Goal: Information Seeking & Learning: Learn about a topic

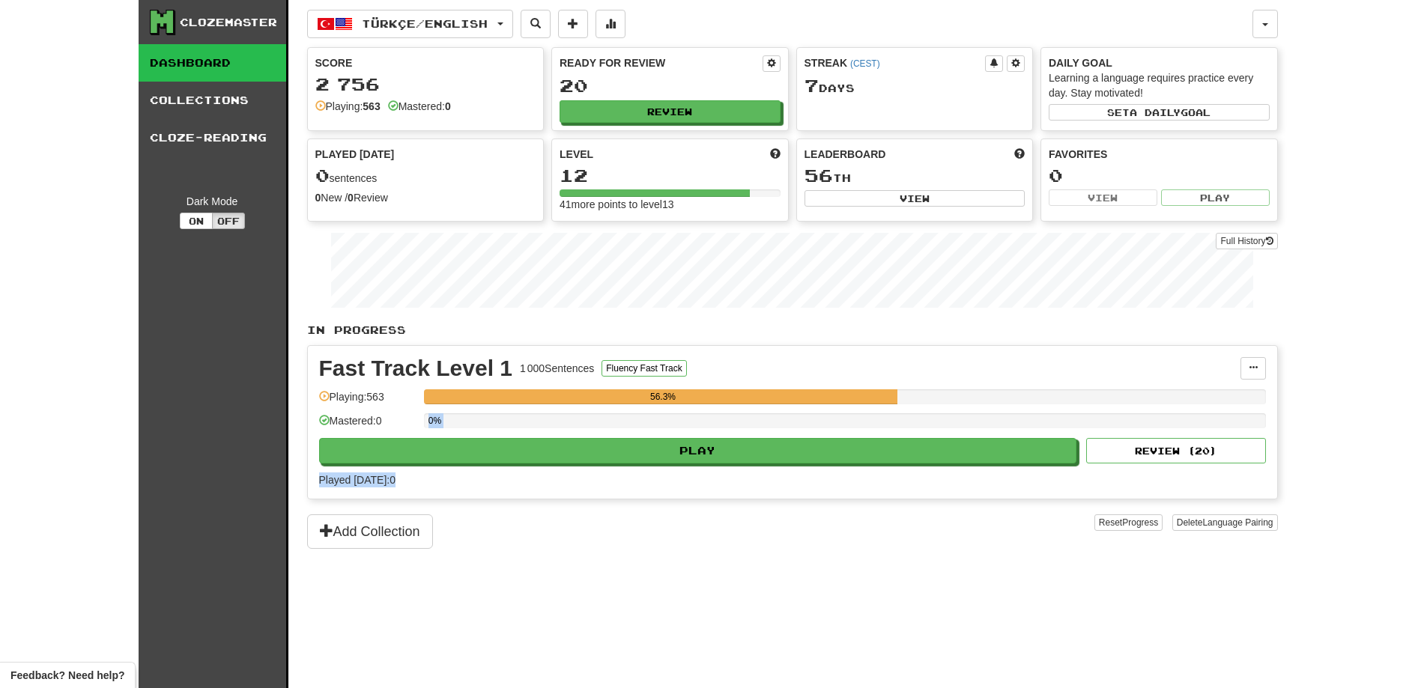
drag, startPoint x: 814, startPoint y: 464, endPoint x: 634, endPoint y: 421, distance: 184.8
click at [634, 421] on div "Fast Track Level 1 1 000 Sentences Fluency Fast Track Manage Sentences Unpin fr…" at bounding box center [792, 422] width 969 height 153
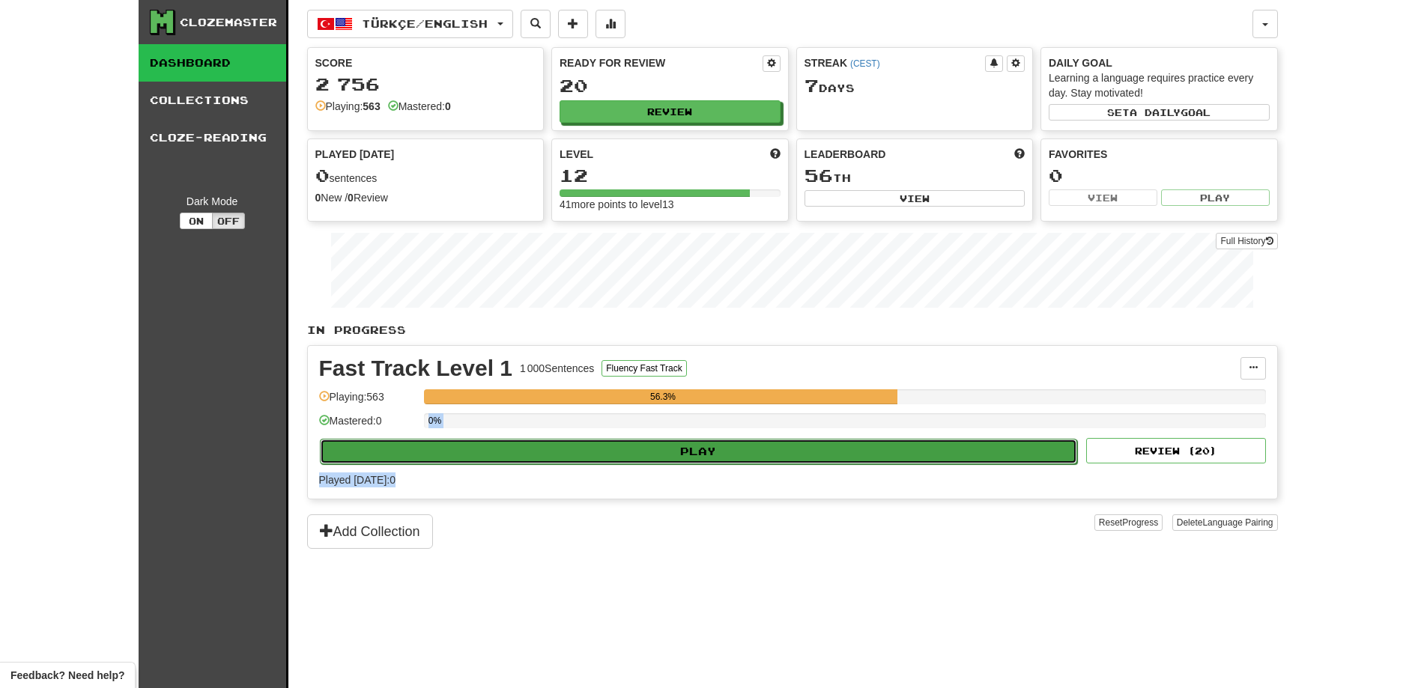
click at [703, 458] on button "Play" at bounding box center [699, 451] width 758 height 25
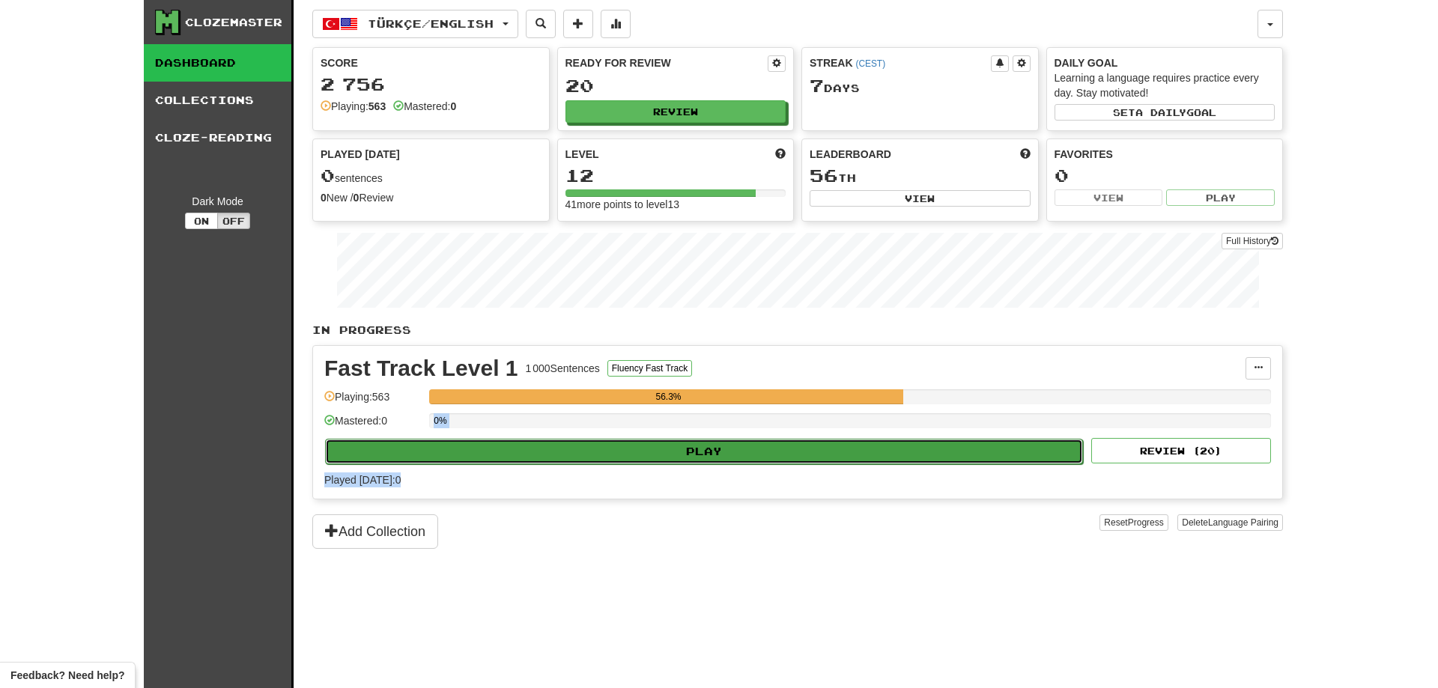
select select "**"
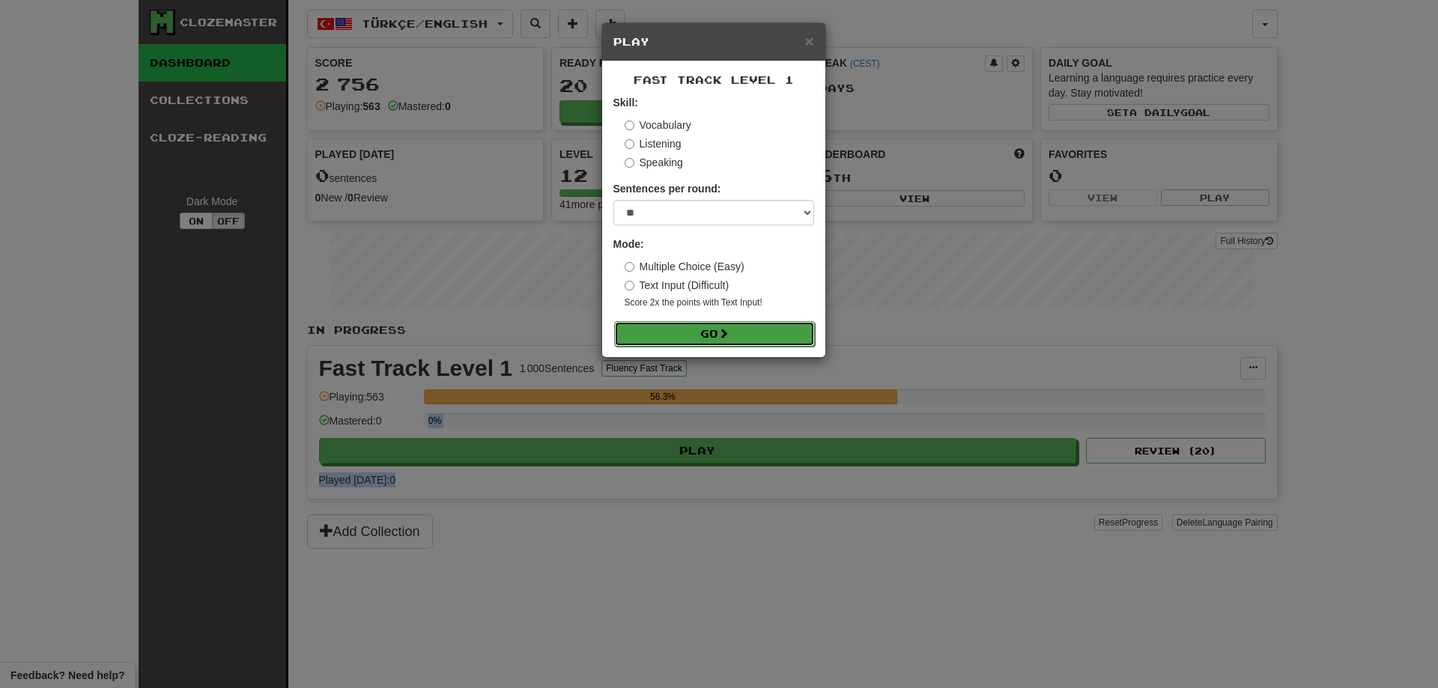
click at [713, 333] on button "Go" at bounding box center [714, 333] width 201 height 25
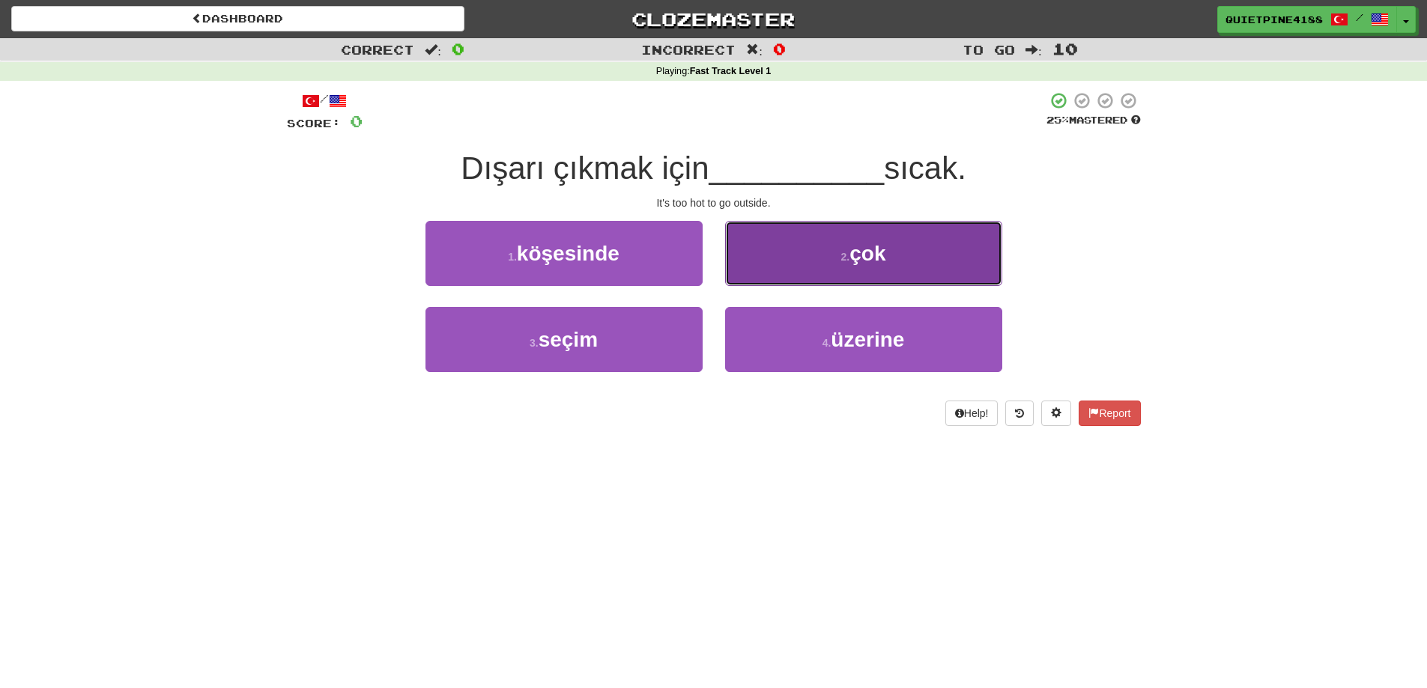
click at [803, 258] on button "2 . çok" at bounding box center [863, 253] width 277 height 65
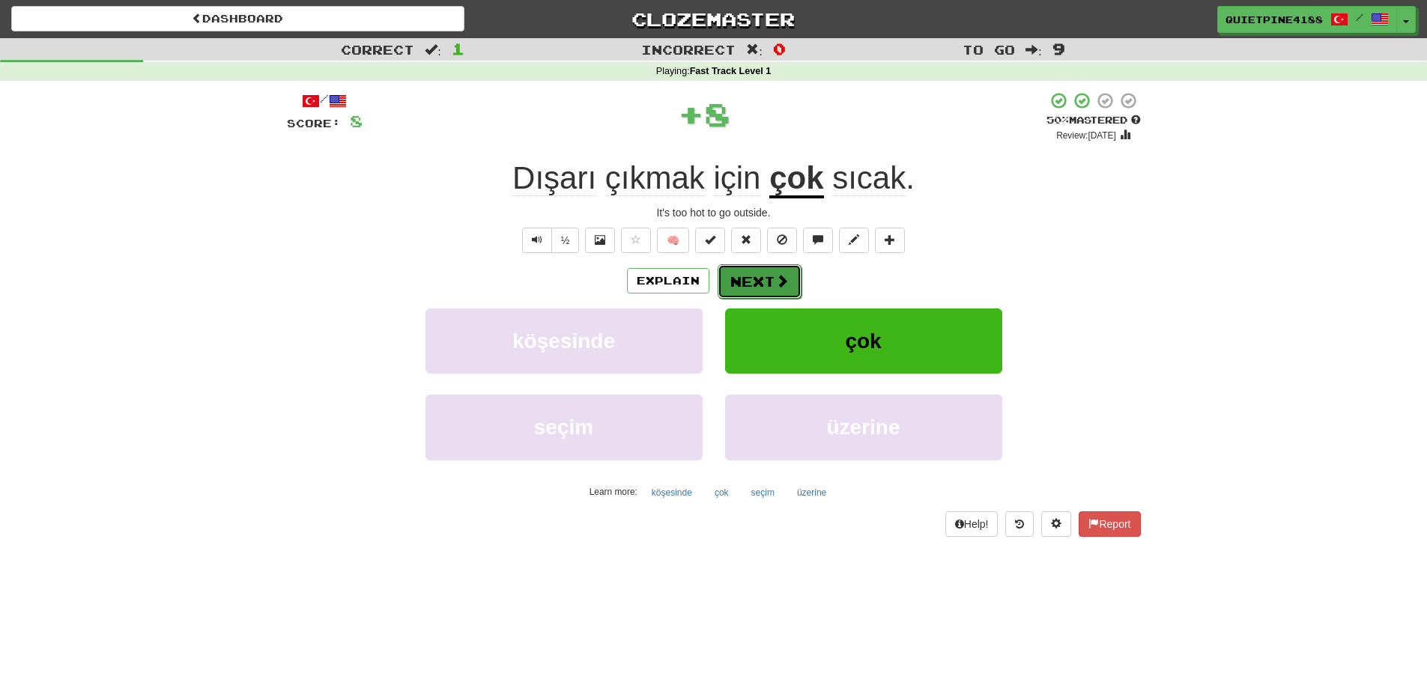
click at [781, 283] on span at bounding box center [781, 280] width 13 height 13
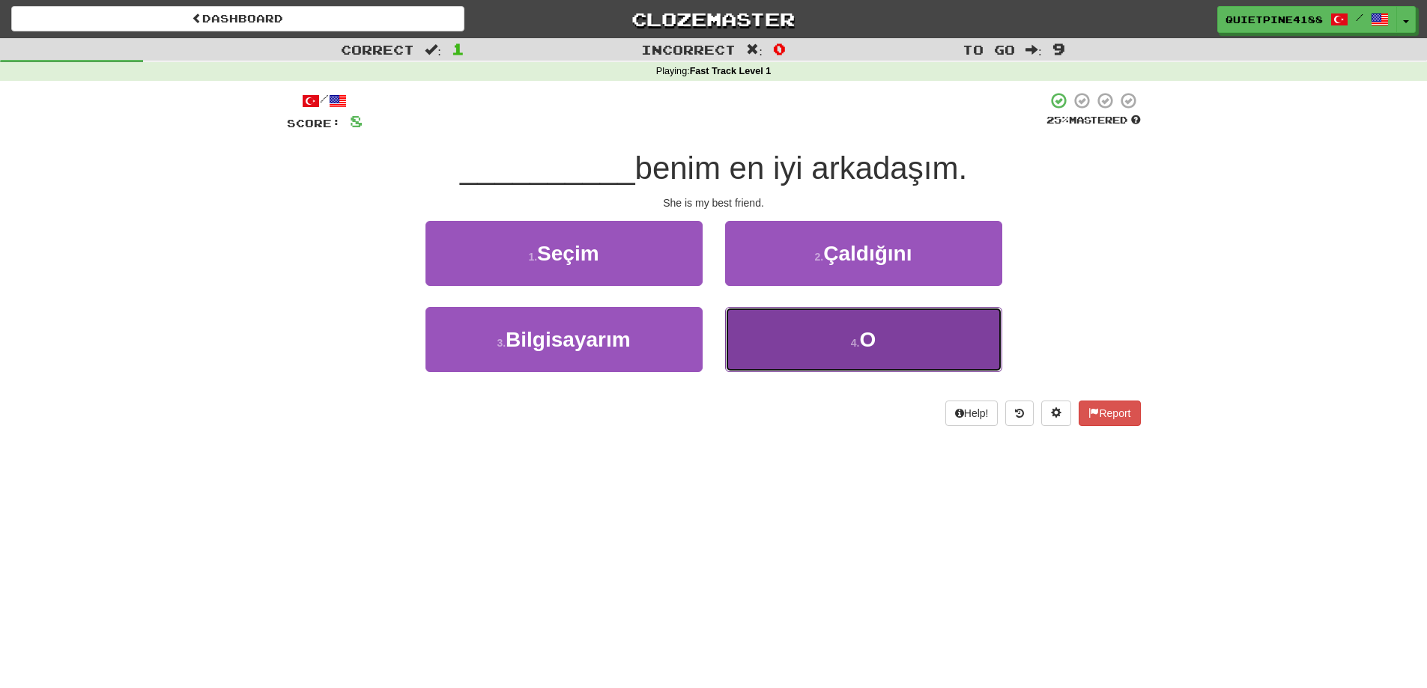
click at [873, 338] on span "O" at bounding box center [867, 339] width 16 height 23
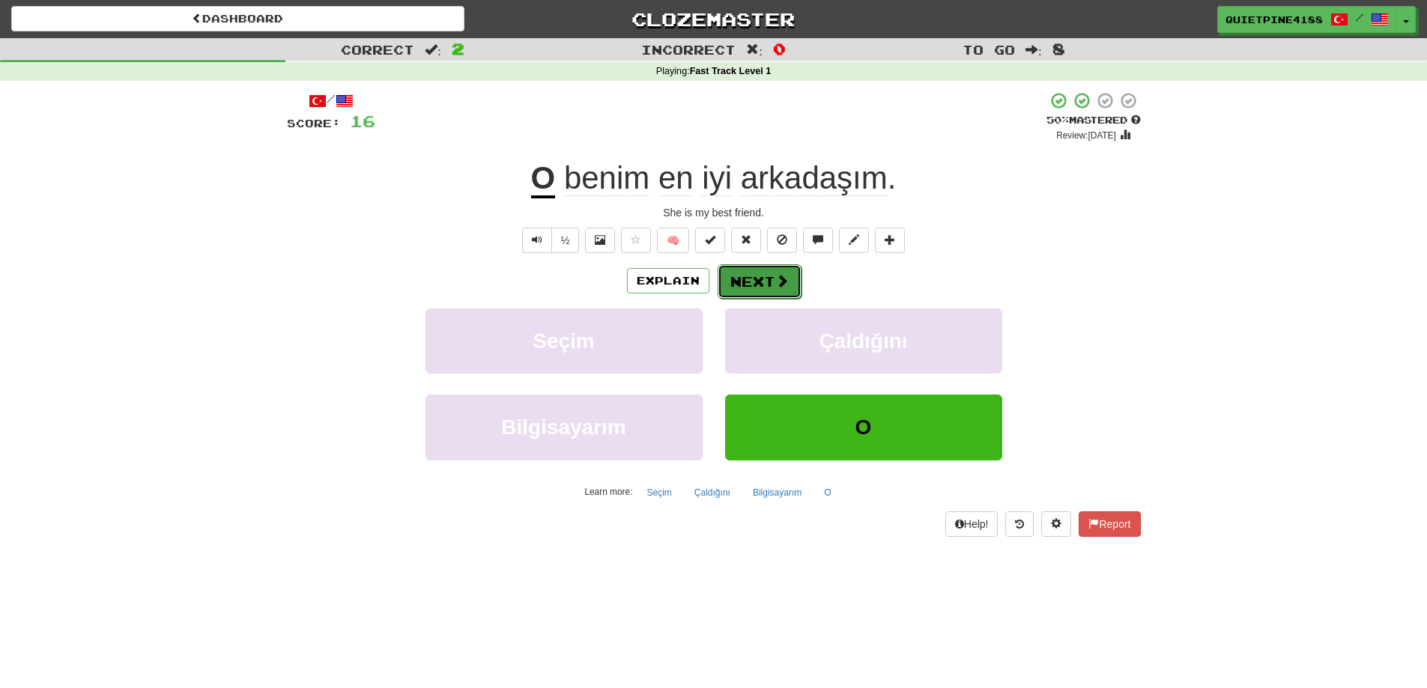
click at [769, 270] on button "Next" at bounding box center [760, 281] width 84 height 34
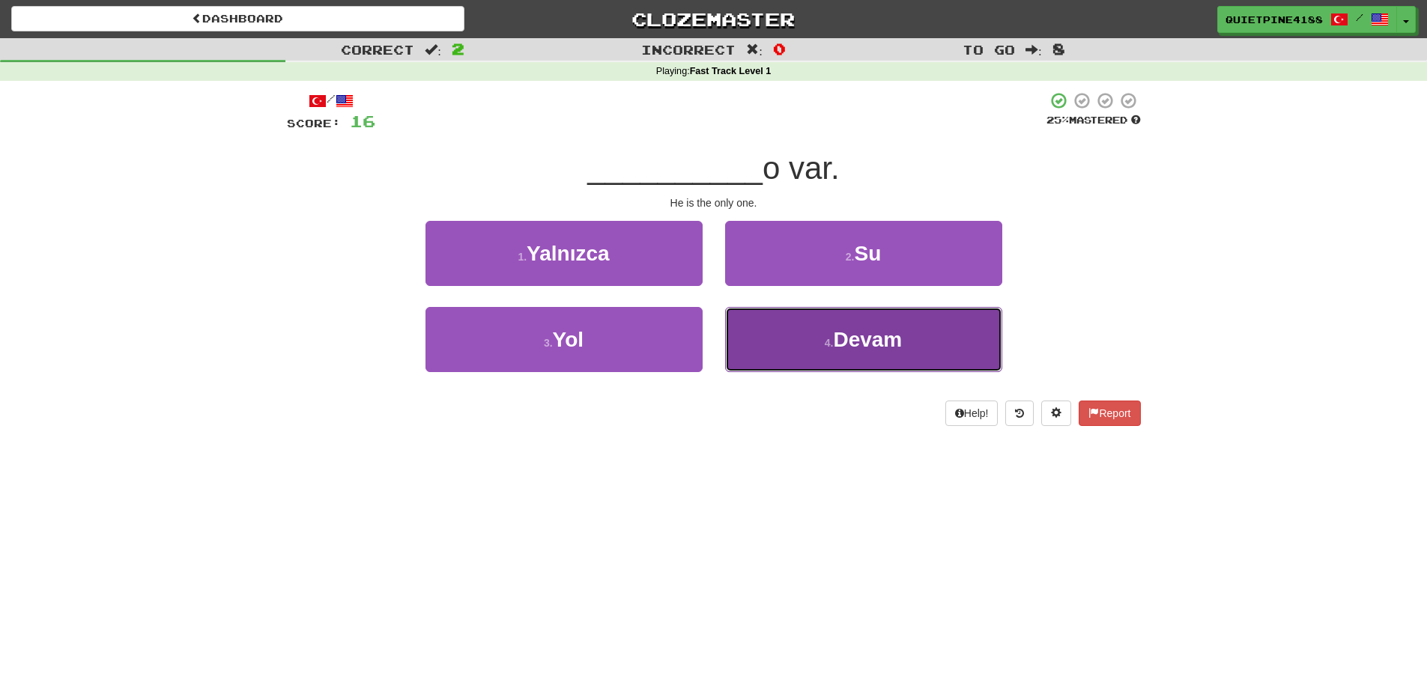
click at [822, 324] on button "4 . [GEOGRAPHIC_DATA]" at bounding box center [863, 339] width 277 height 65
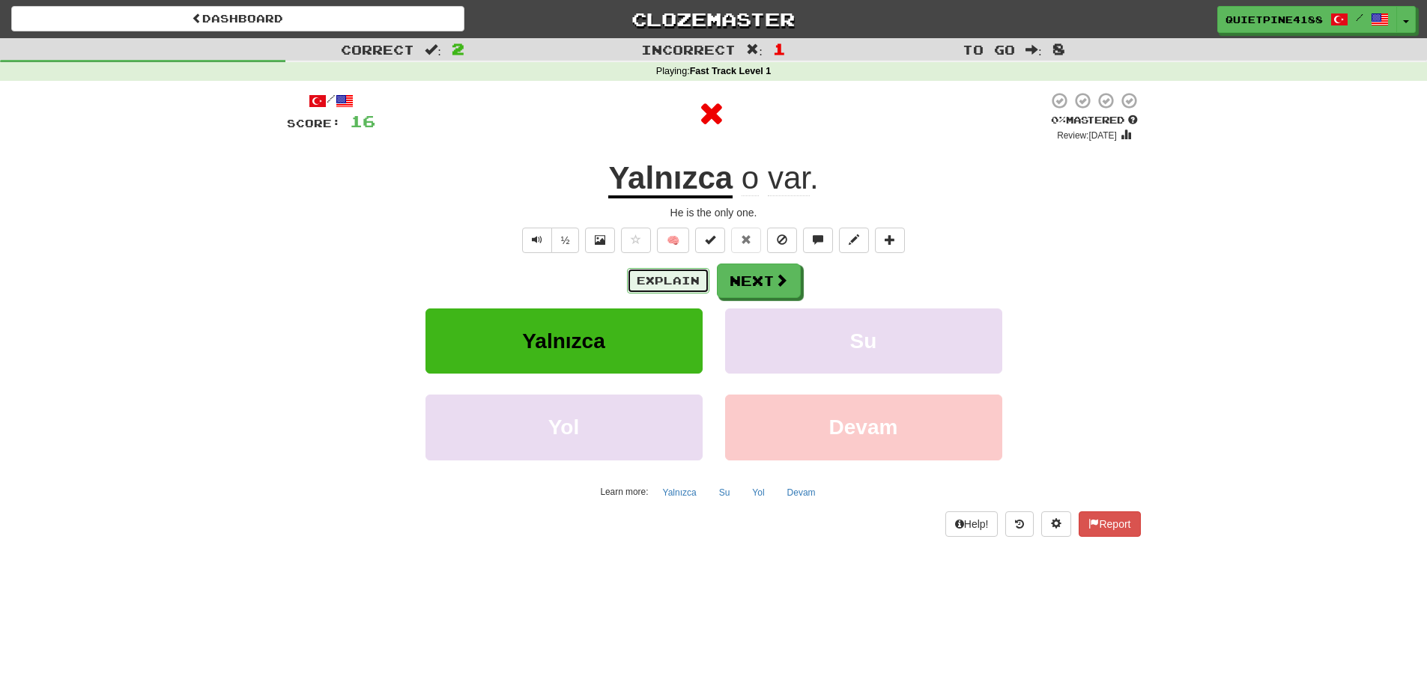
click at [688, 279] on button "Explain" at bounding box center [668, 280] width 82 height 25
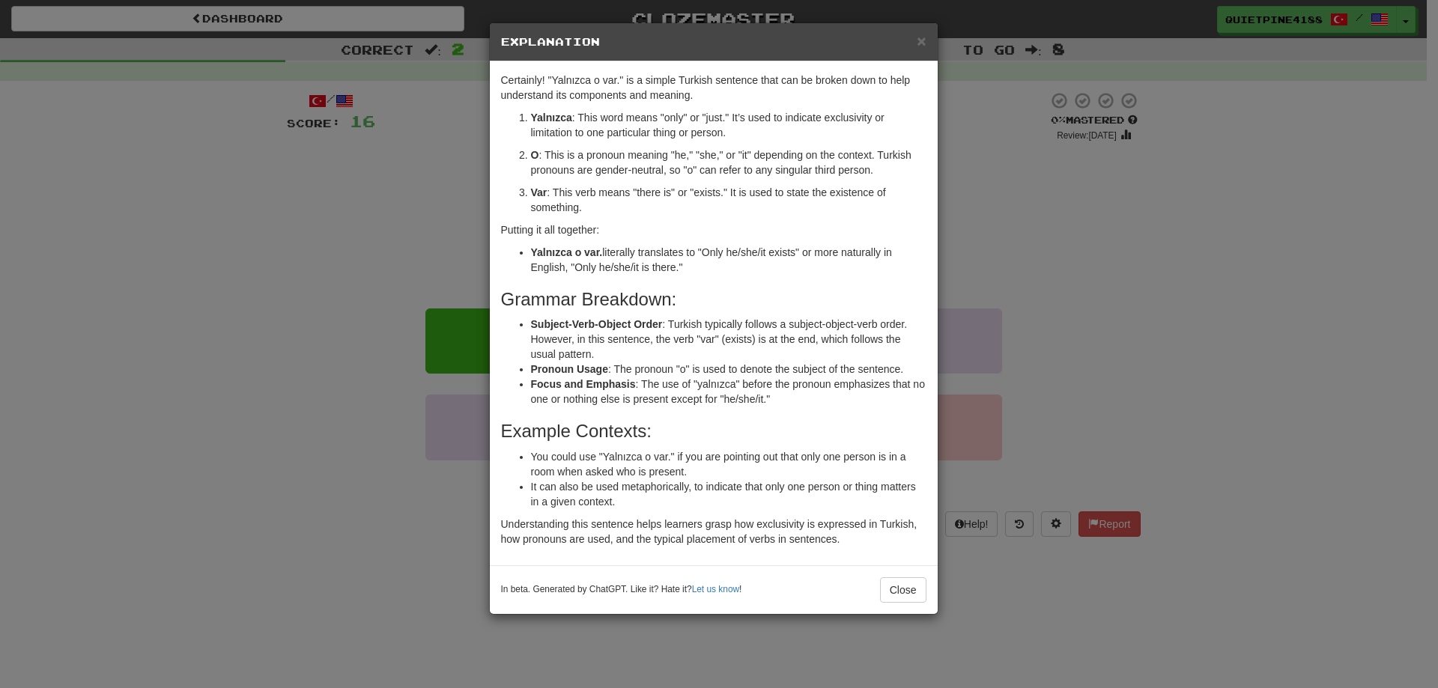
click at [278, 453] on div "× Explanation Certainly! "Yalnızca o var." is a simple Turkish sentence that ca…" at bounding box center [719, 344] width 1438 height 688
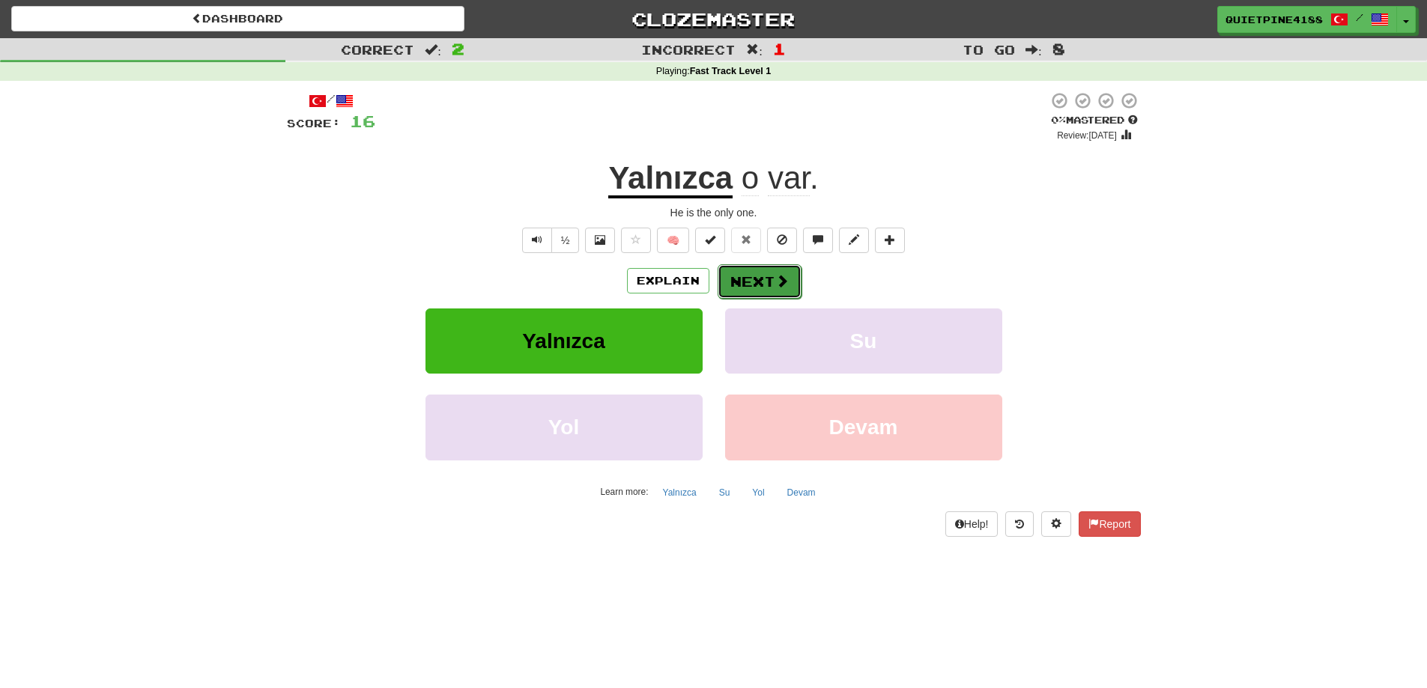
click at [780, 286] on span at bounding box center [781, 280] width 13 height 13
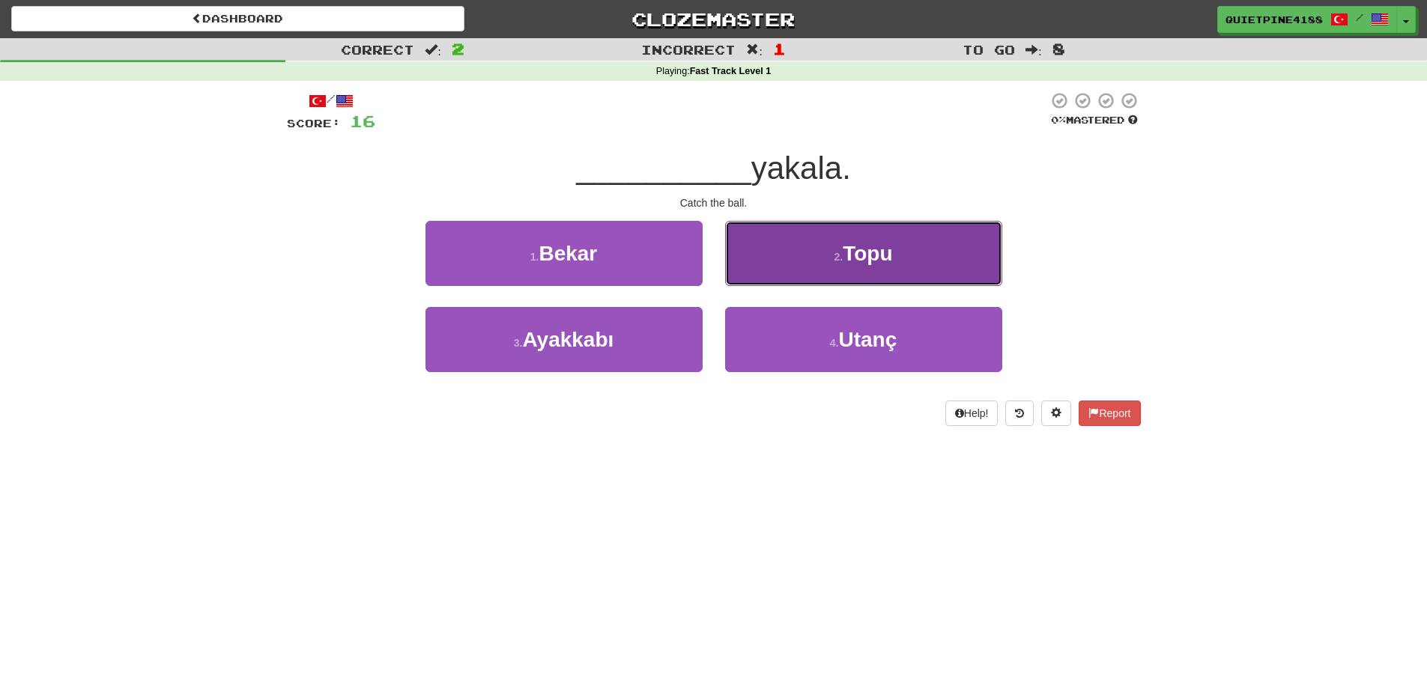
click at [825, 267] on button "2 . Topu" at bounding box center [863, 253] width 277 height 65
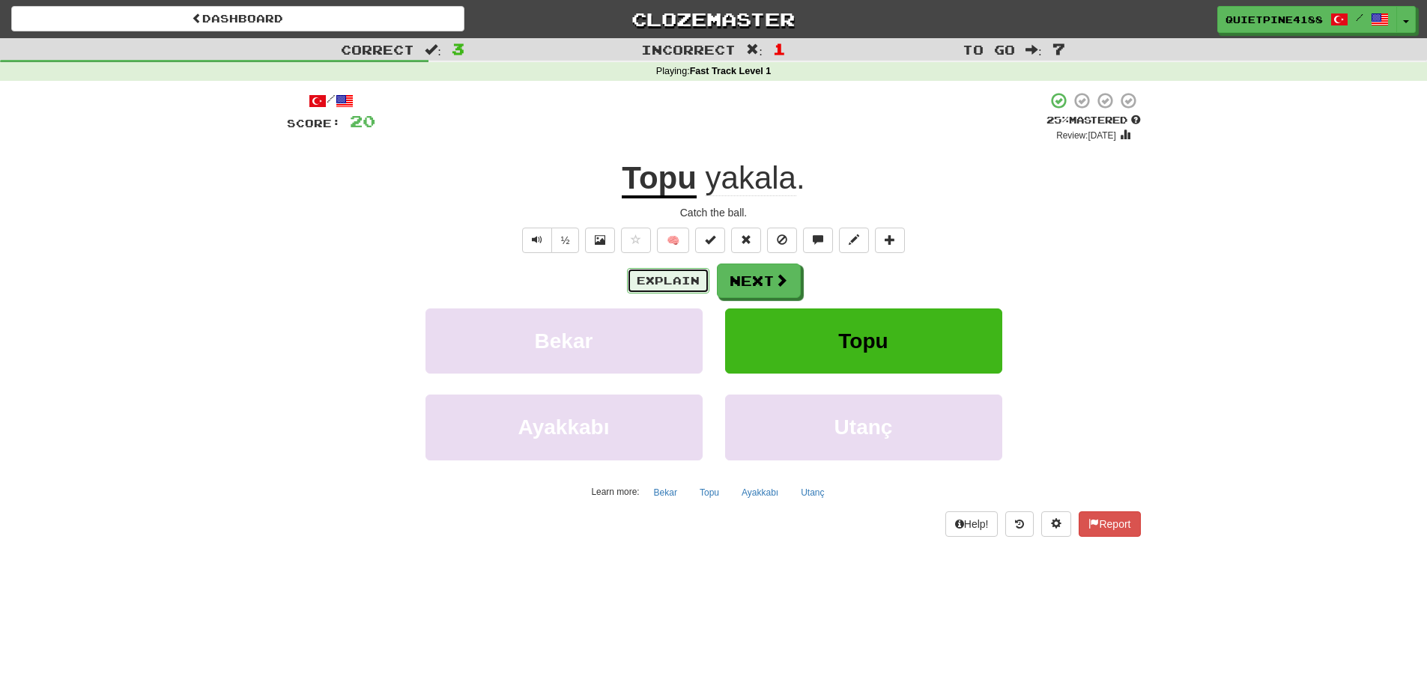
click at [670, 285] on button "Explain" at bounding box center [668, 280] width 82 height 25
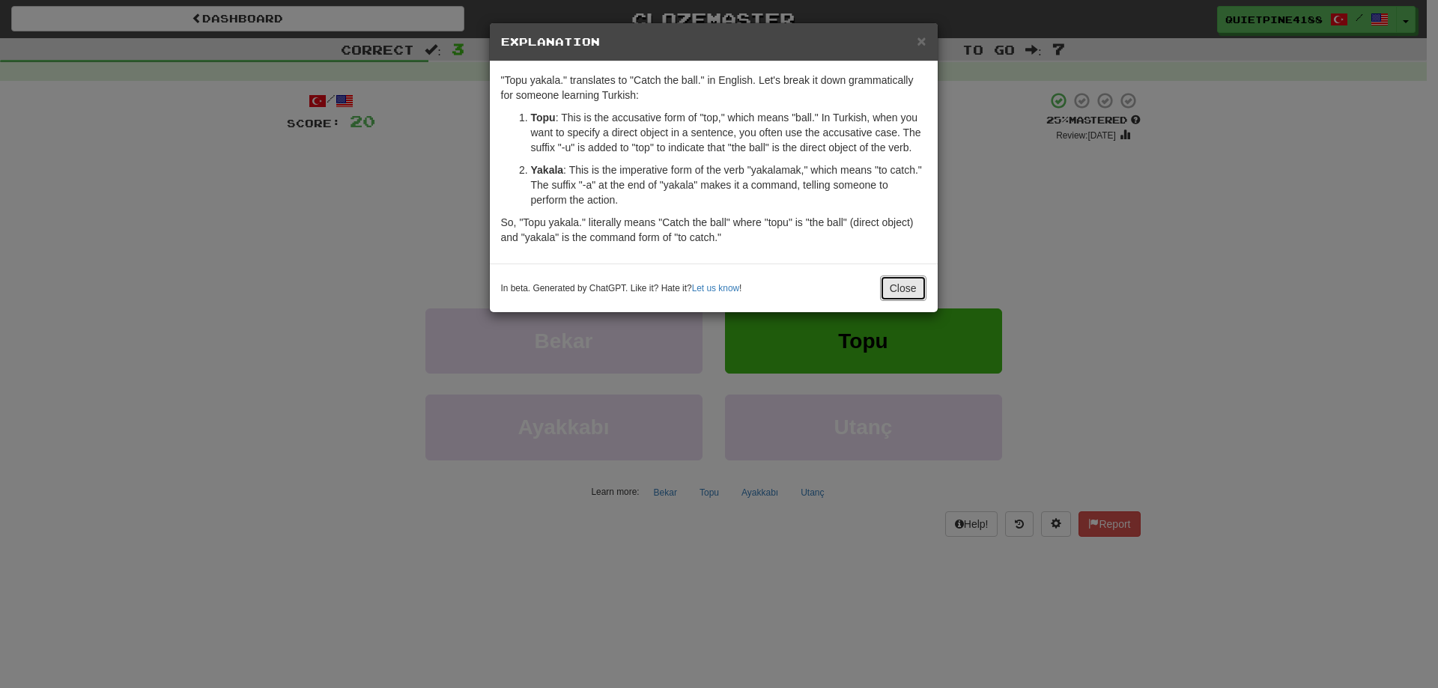
drag, startPoint x: 899, startPoint y: 288, endPoint x: 1194, endPoint y: 210, distance: 305.5
click at [996, 267] on div "× Explanation "Topu yakala." translates to "Catch the ball." in English. Let's …" at bounding box center [719, 344] width 1438 height 688
click at [924, 287] on button "Close" at bounding box center [903, 288] width 46 height 25
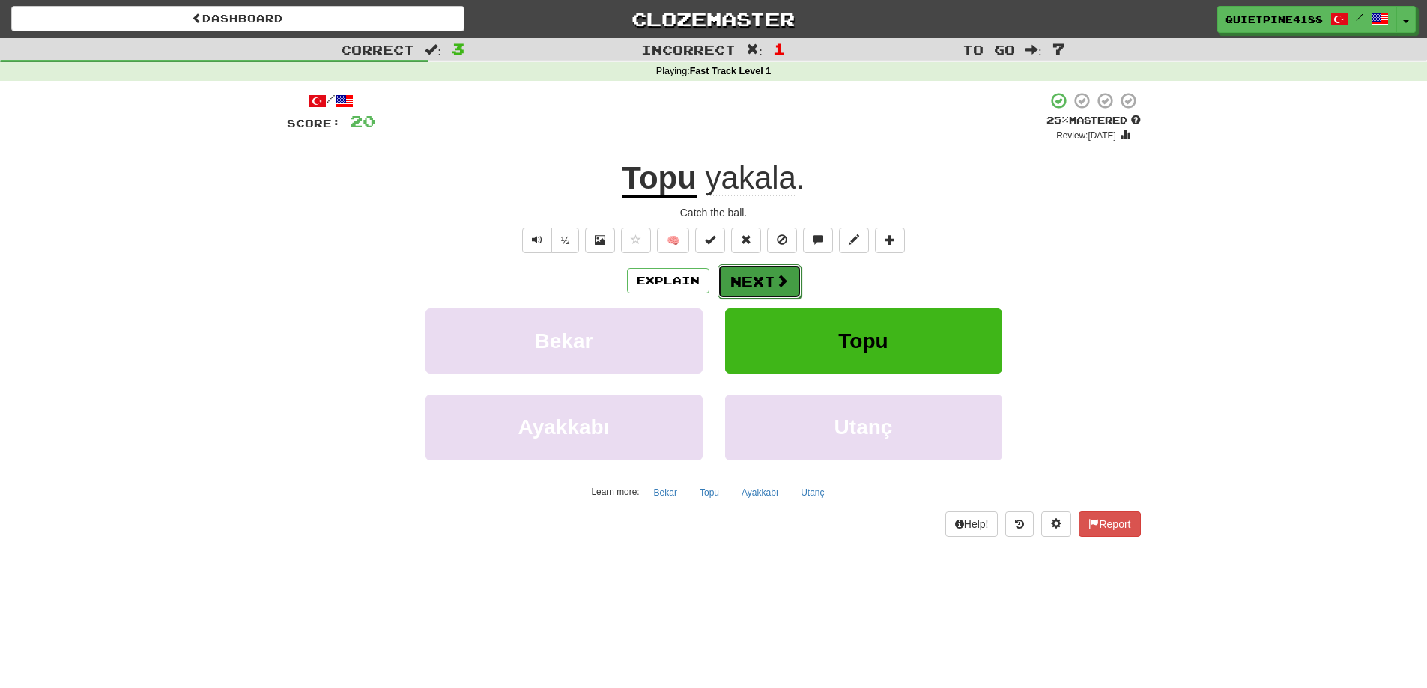
click at [727, 294] on button "Next" at bounding box center [760, 281] width 84 height 34
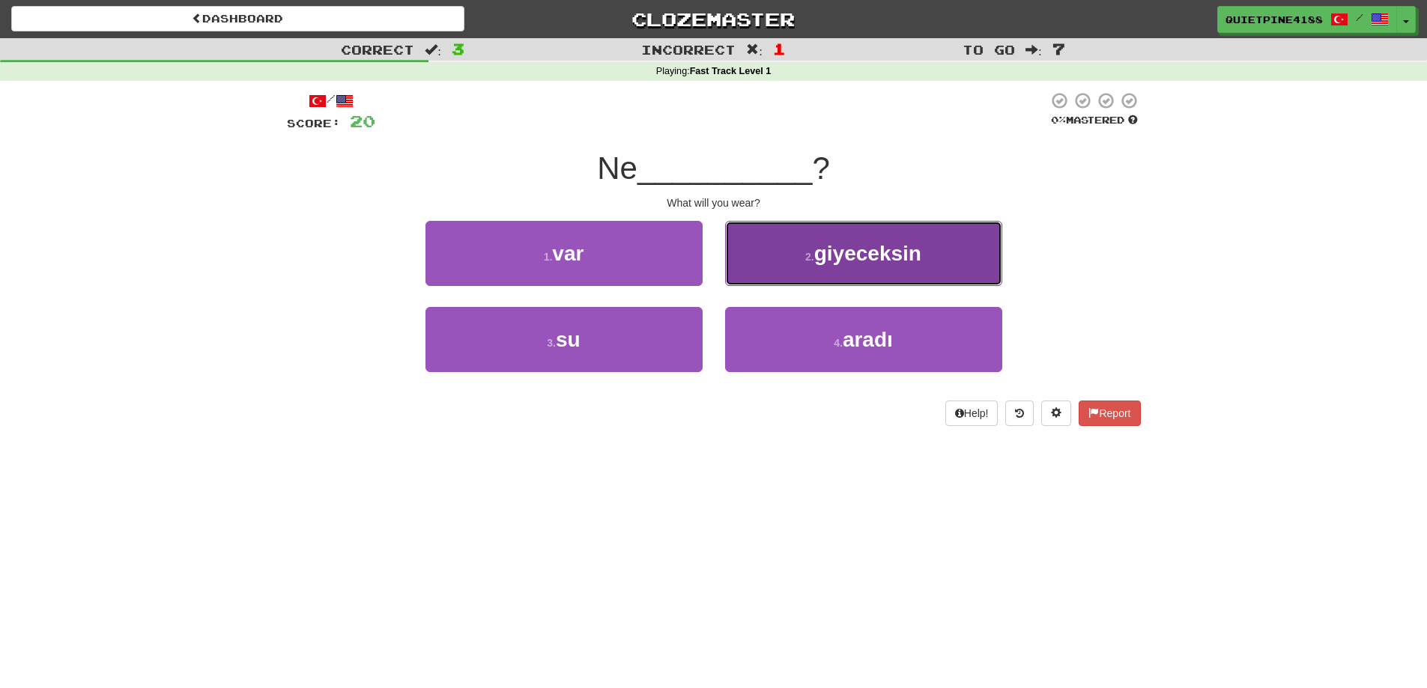
click at [877, 264] on span "giyeceksin" at bounding box center [867, 253] width 107 height 23
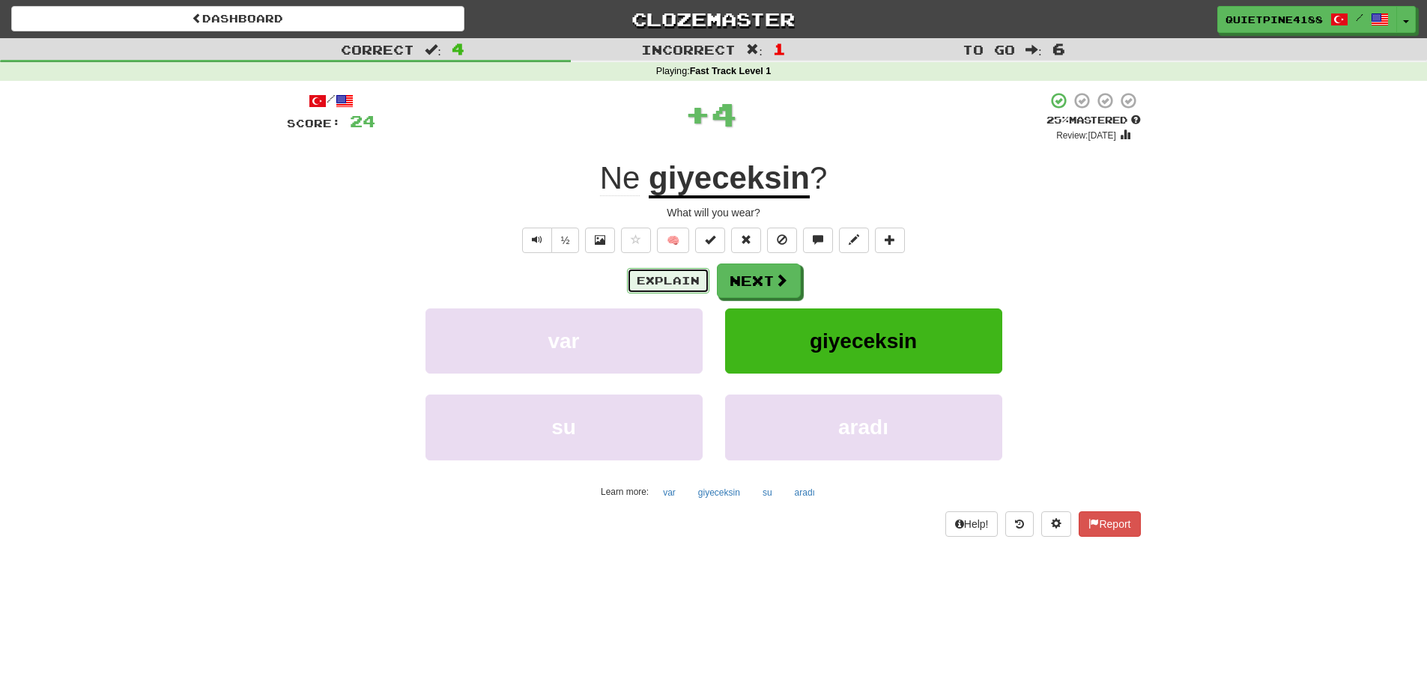
click at [683, 283] on button "Explain" at bounding box center [668, 280] width 82 height 25
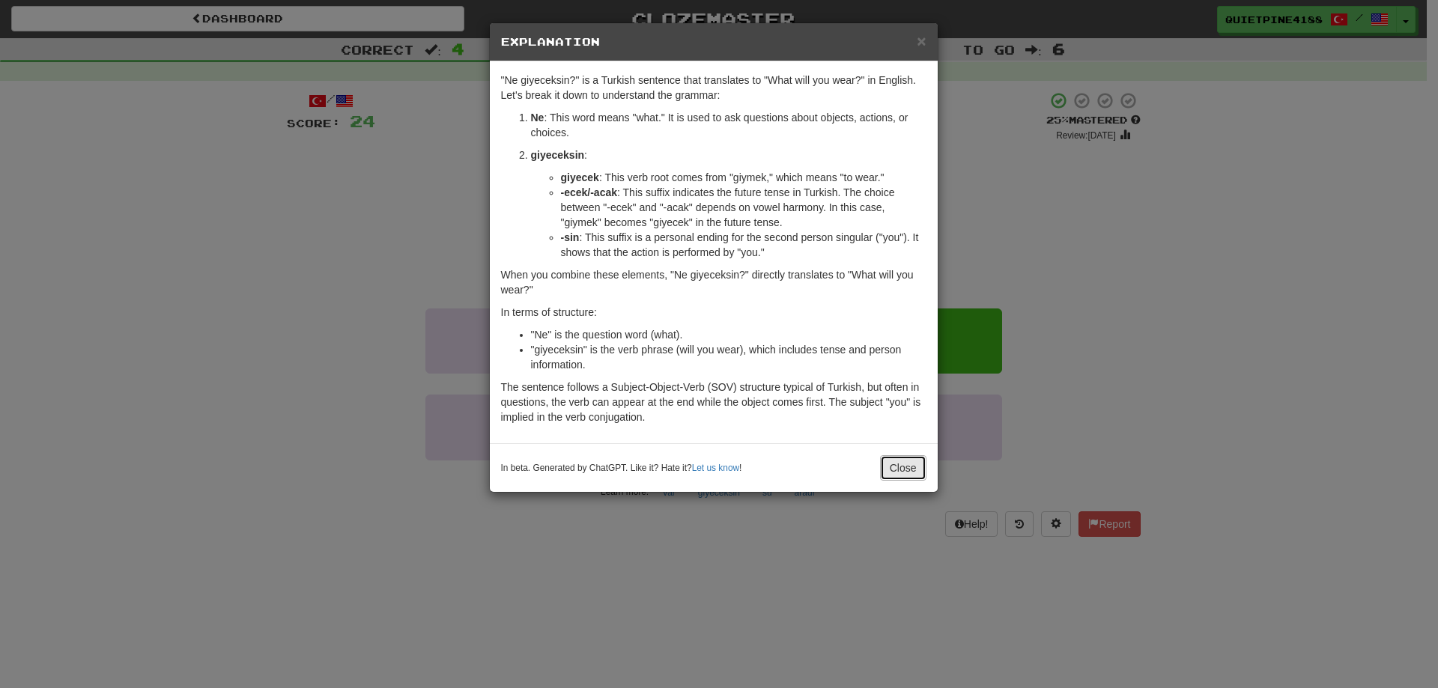
click at [900, 468] on button "Close" at bounding box center [903, 467] width 46 height 25
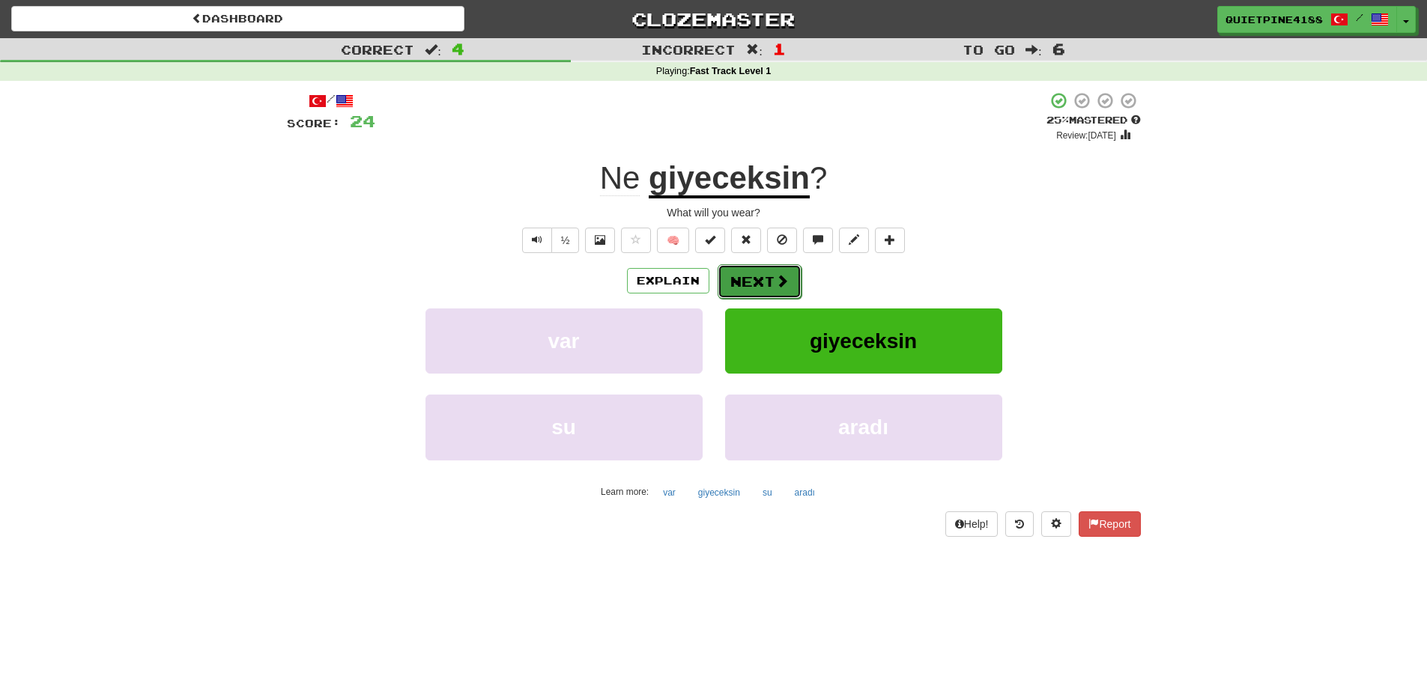
click at [763, 279] on button "Next" at bounding box center [760, 281] width 84 height 34
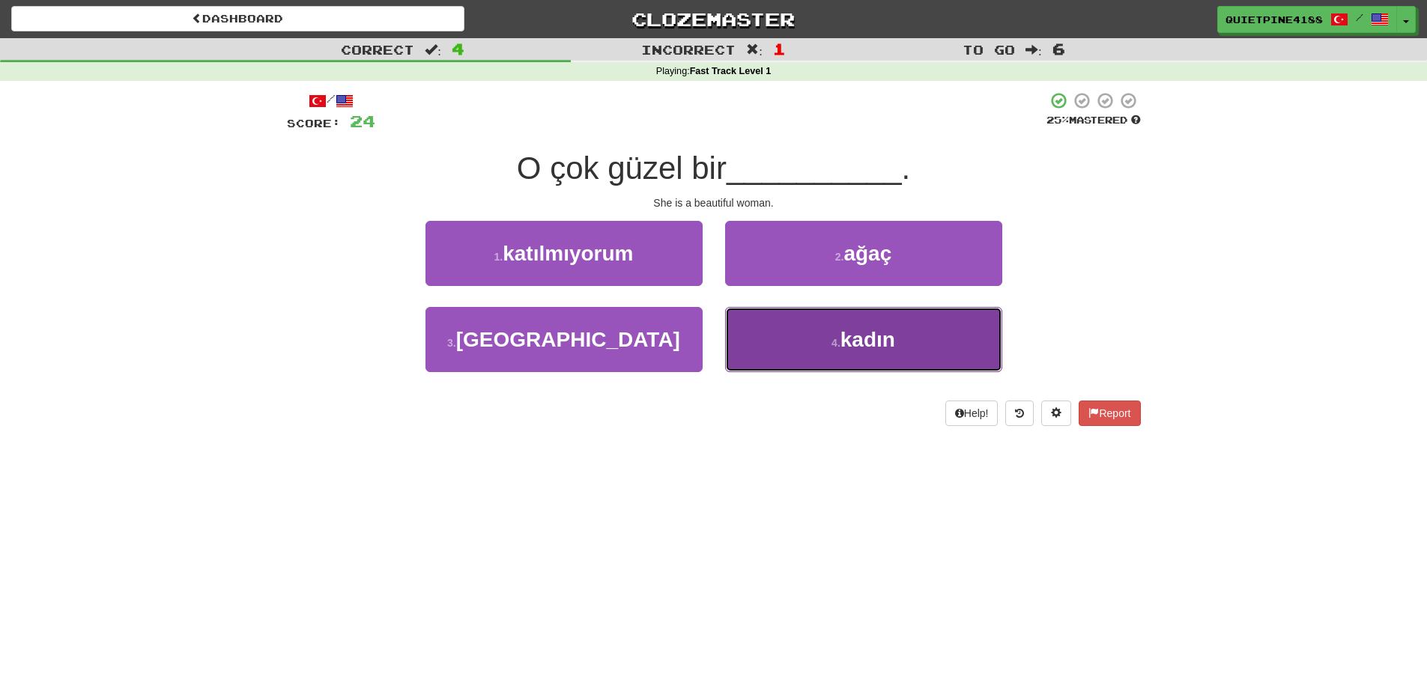
click at [849, 360] on button "4 . kadın" at bounding box center [863, 339] width 277 height 65
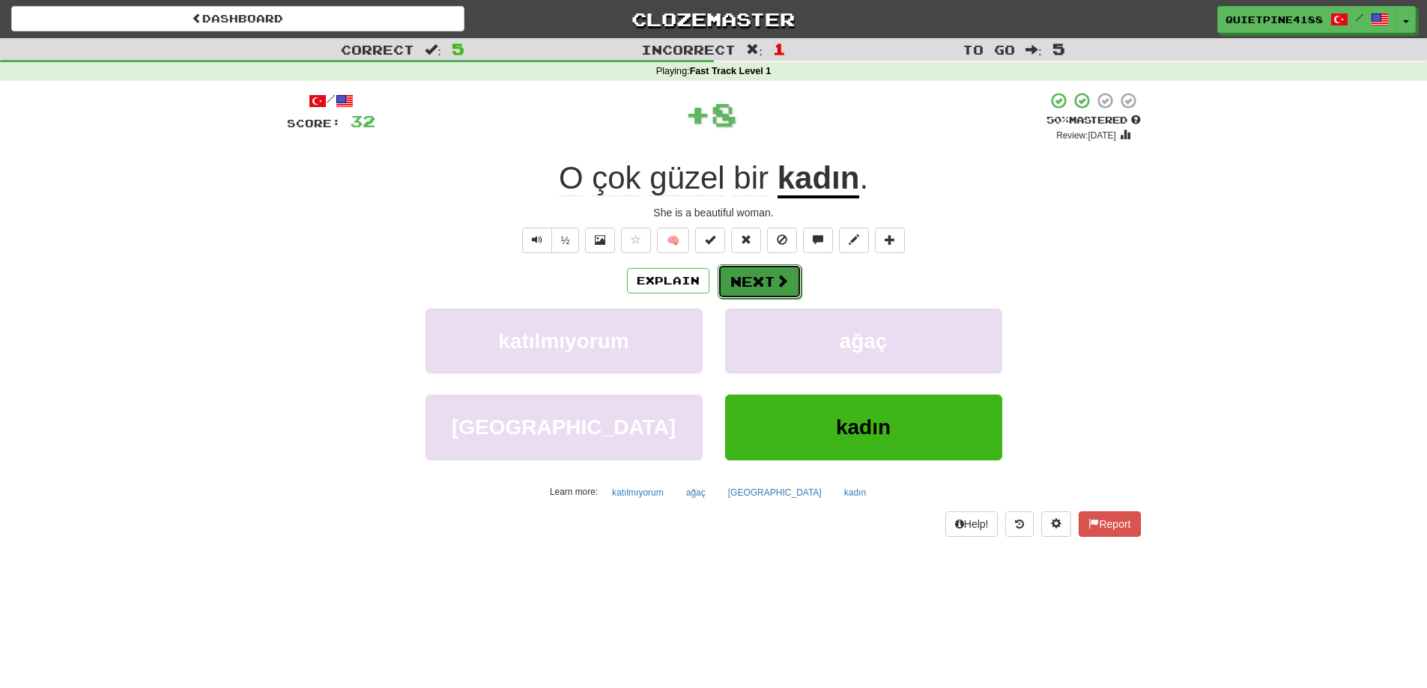
click at [752, 277] on button "Next" at bounding box center [760, 281] width 84 height 34
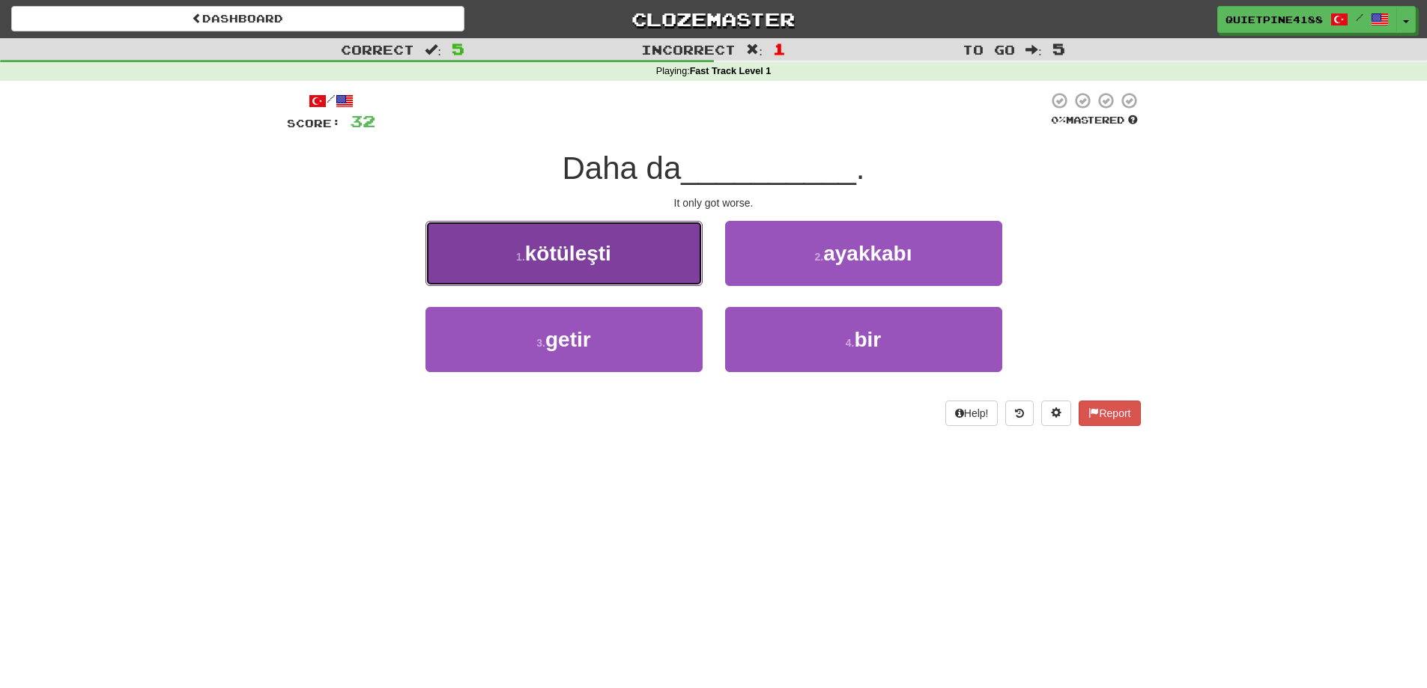
click at [629, 271] on button "1 . kötüleşti" at bounding box center [564, 253] width 277 height 65
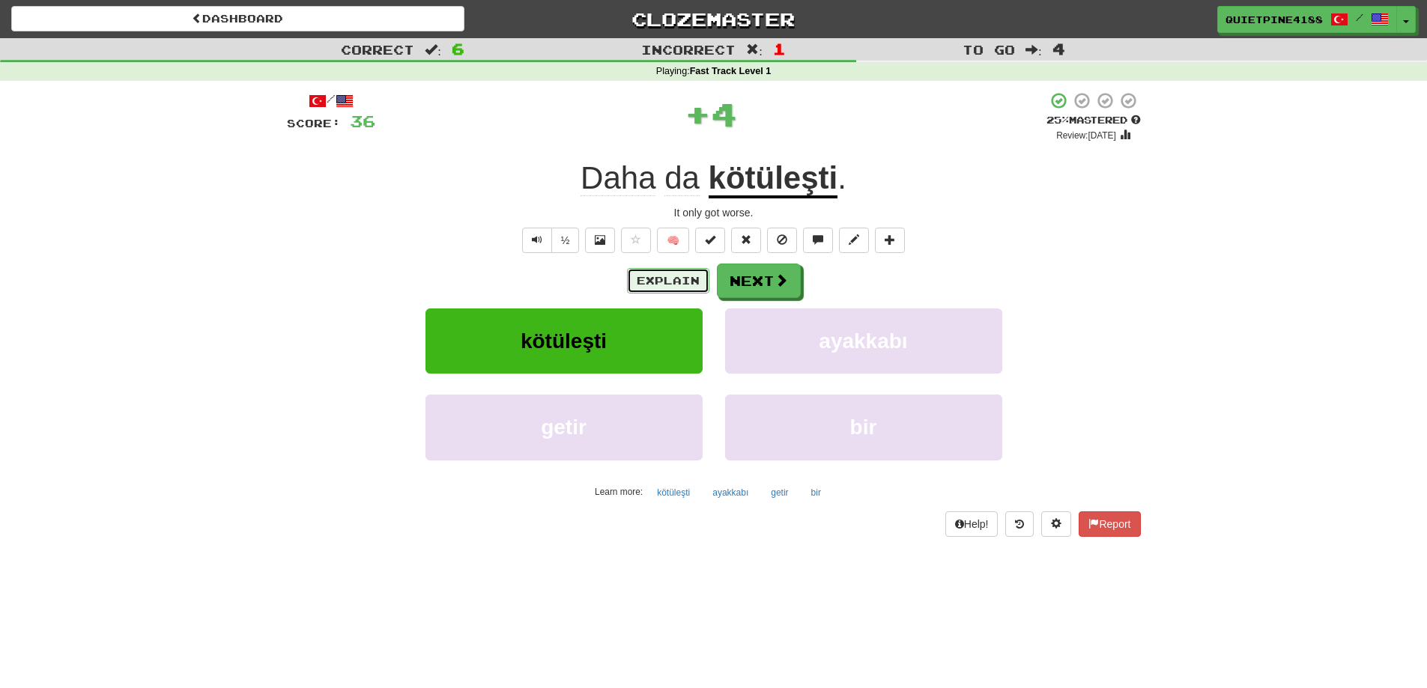
click at [659, 273] on button "Explain" at bounding box center [668, 280] width 82 height 25
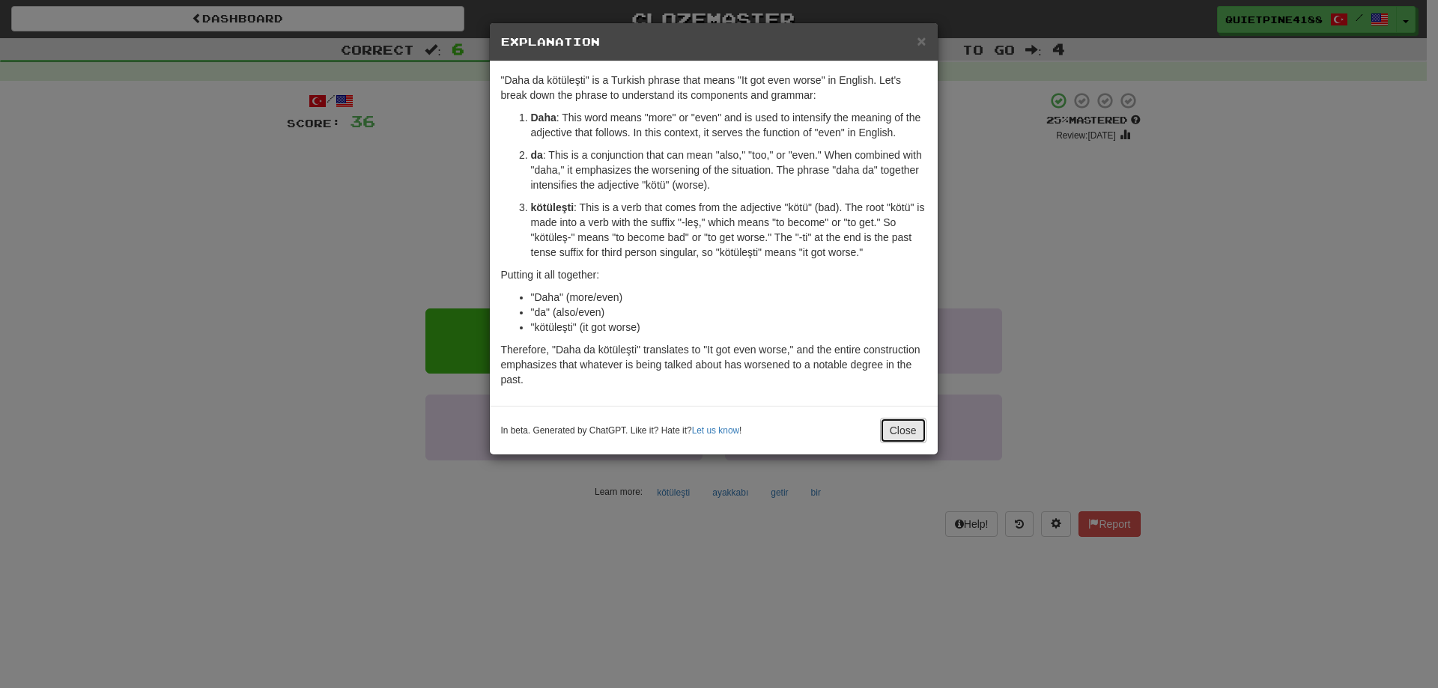
click at [926, 429] on button "Close" at bounding box center [903, 430] width 46 height 25
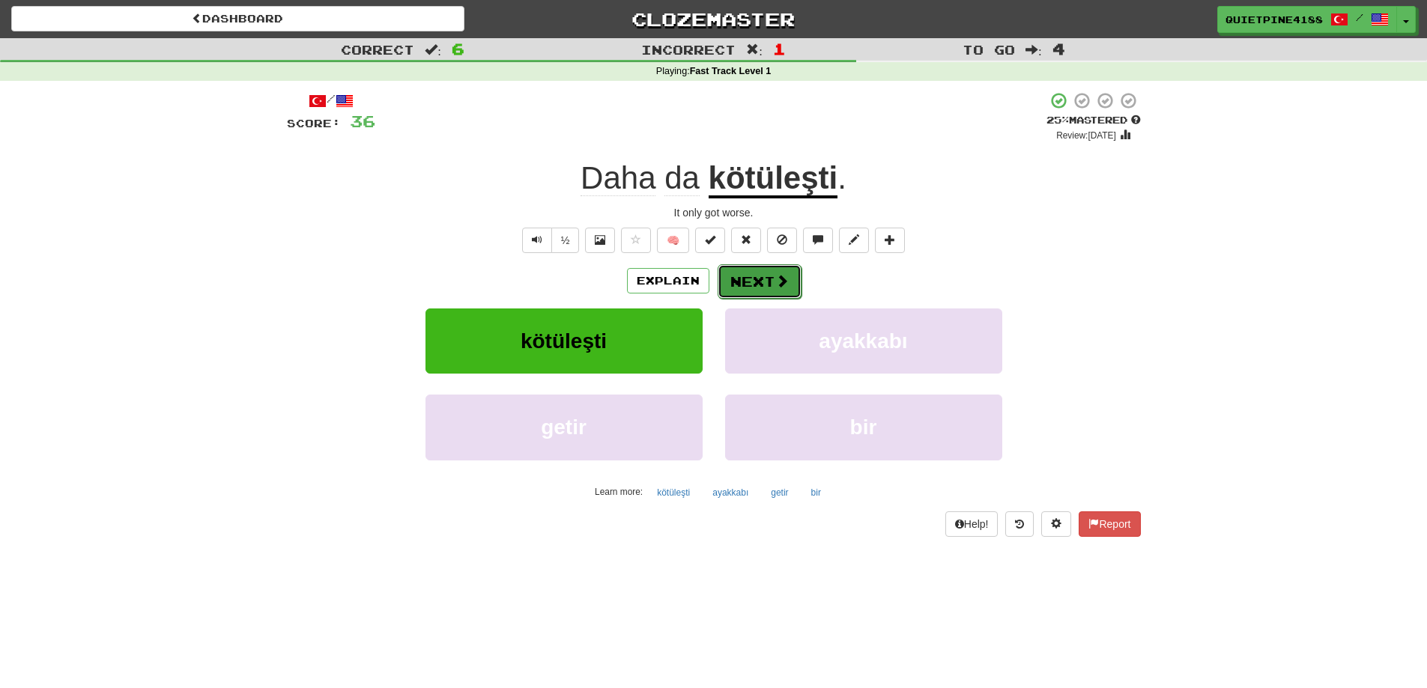
click at [775, 285] on span at bounding box center [781, 280] width 13 height 13
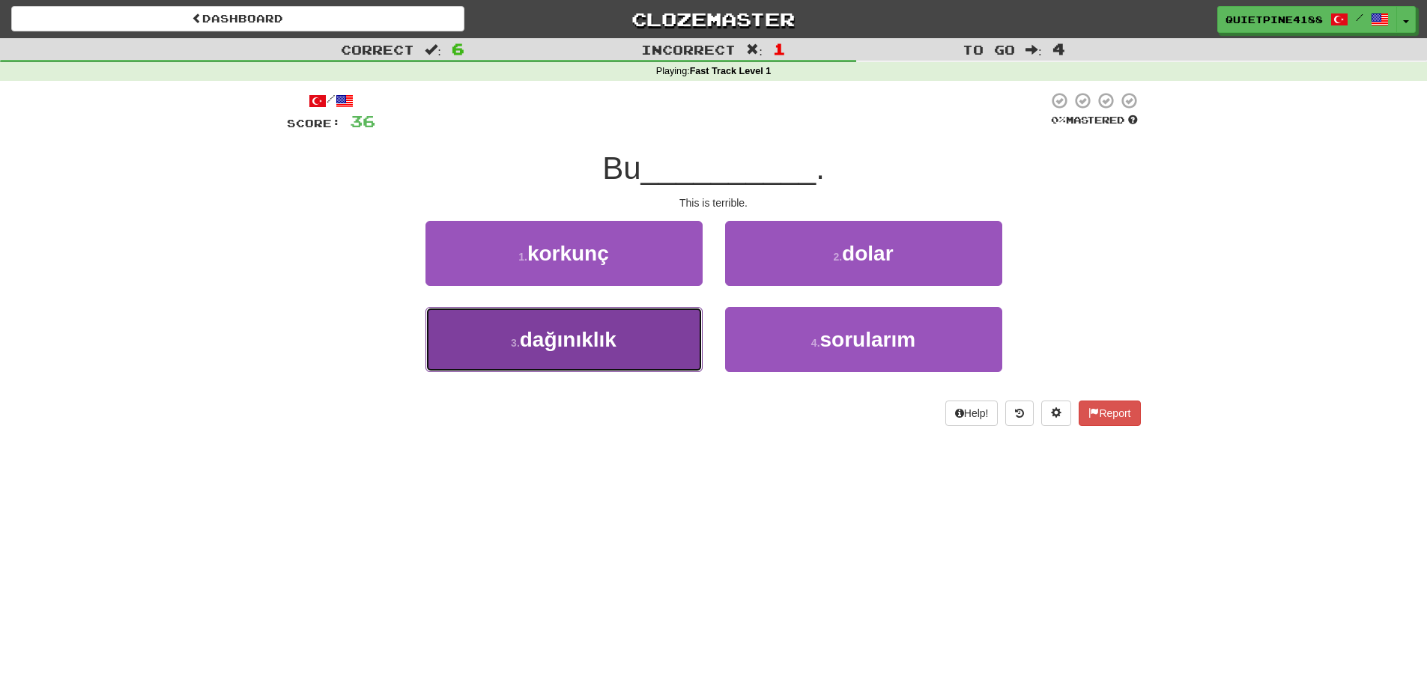
click at [573, 337] on span "dağınıklık" at bounding box center [568, 339] width 97 height 23
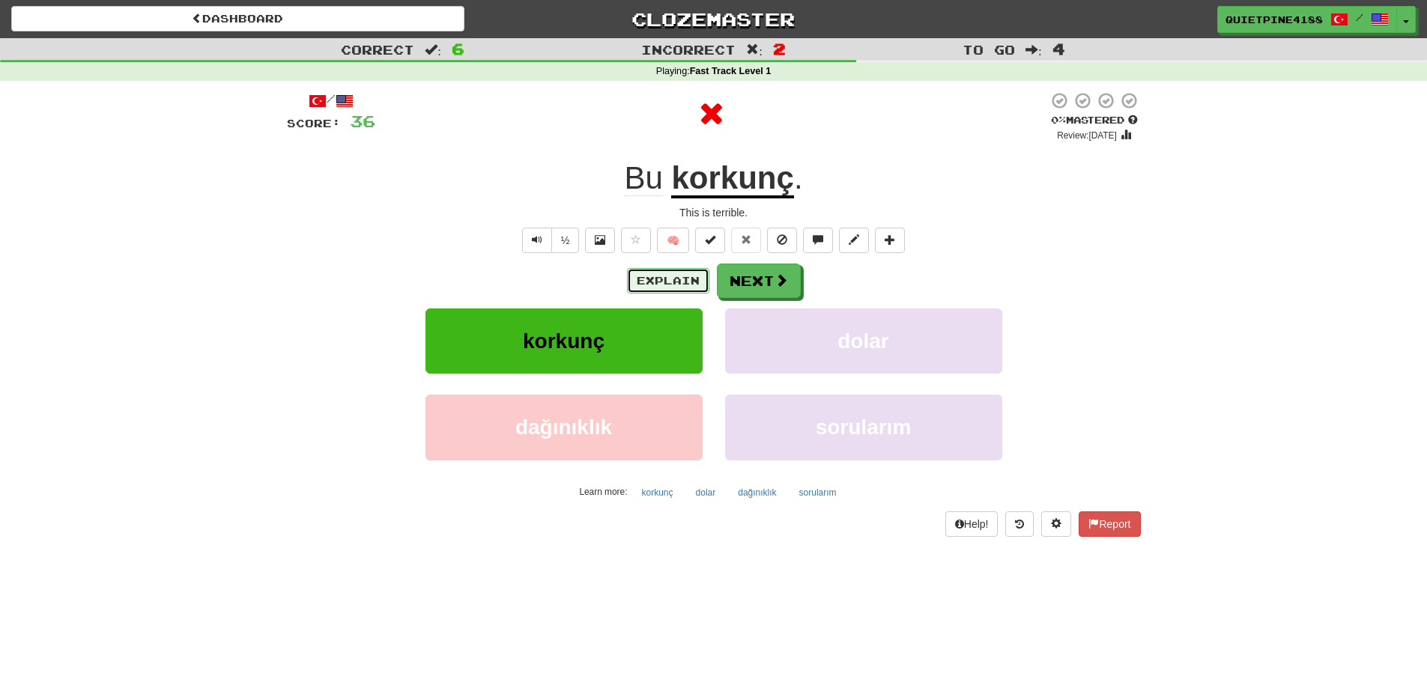
click at [653, 284] on button "Explain" at bounding box center [668, 280] width 82 height 25
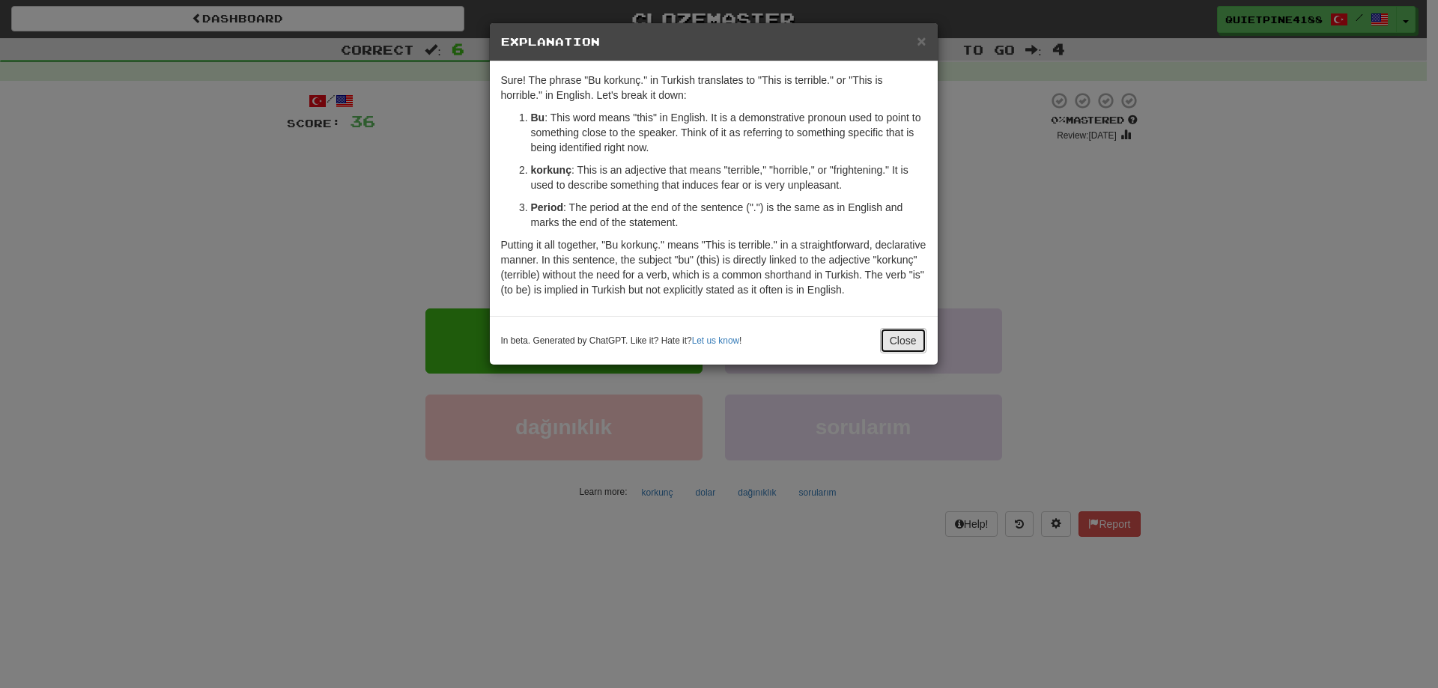
click at [920, 341] on button "Close" at bounding box center [903, 340] width 46 height 25
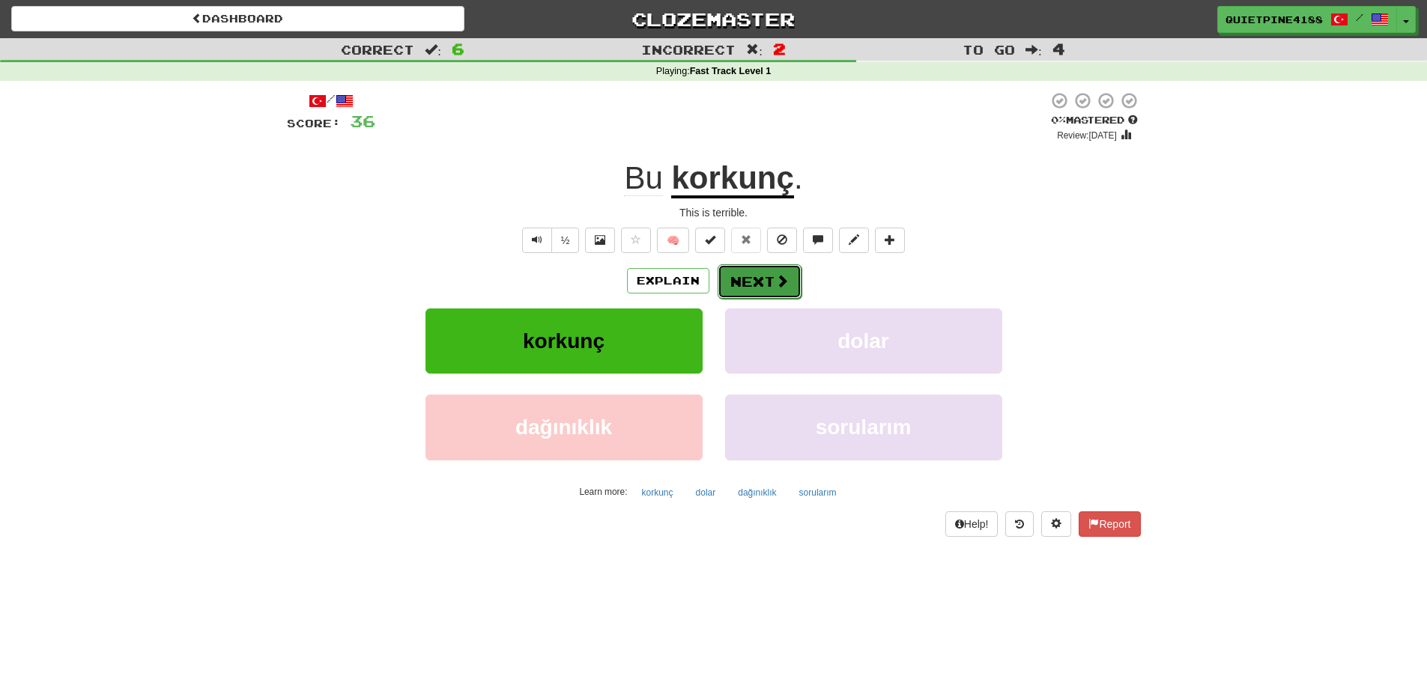
click at [783, 276] on span at bounding box center [781, 280] width 13 height 13
